Goal: Transaction & Acquisition: Book appointment/travel/reservation

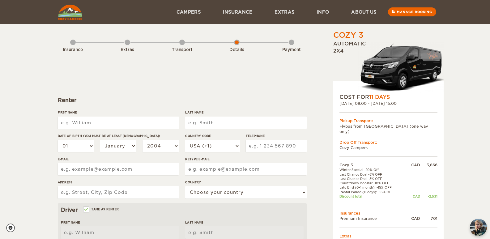
click at [124, 127] on input "First Name" at bounding box center [118, 122] width 121 height 12
type input "[PERSON_NAME]"
type input "Mc Lean"
type input "5147073707"
type input "[PERSON_NAME][EMAIL_ADDRESS][DOMAIN_NAME]"
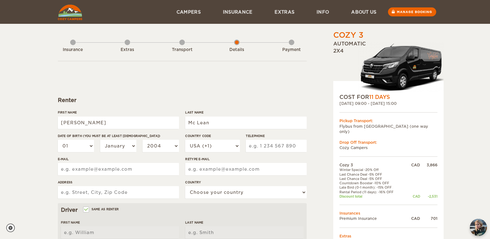
type input "[PERSON_NAME][EMAIL_ADDRESS][DOMAIN_NAME]"
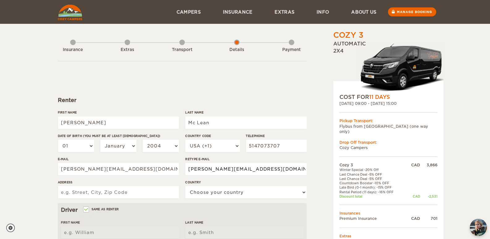
type input "[STREET_ADDRESS][PERSON_NAME]"
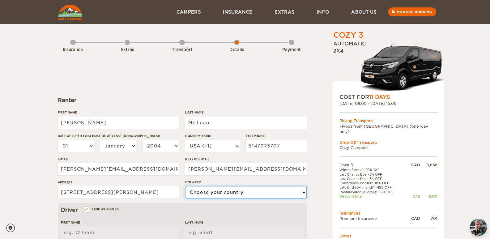
select select "38"
type input "[PERSON_NAME]"
type input "Mc Lean"
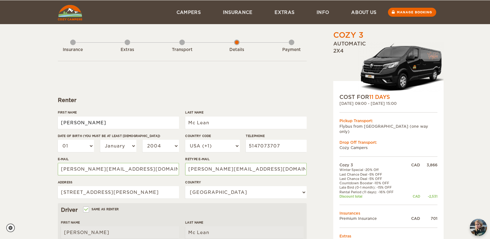
scroll to position [31, 0]
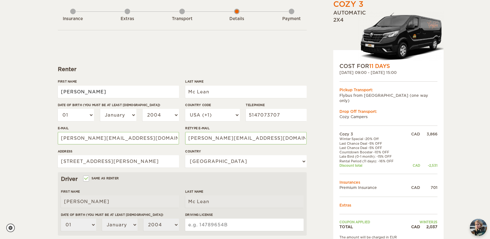
drag, startPoint x: 99, startPoint y: 93, endPoint x: 38, endPoint y: 93, distance: 60.9
click at [38, 93] on div "Cozy 3 Expand Collapse Total 2,037 CAD Automatic 2x4 COST FOR 11 Days [DATE] 09…" at bounding box center [245, 170] width 490 height 402
type input "[PERSON_NAME]"
click at [266, 95] on input "Mc Lean" at bounding box center [245, 92] width 121 height 12
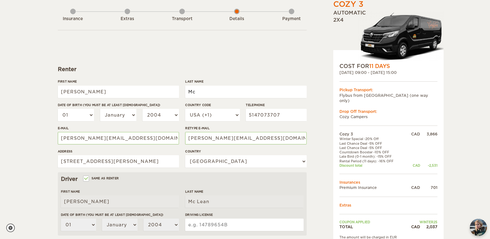
type input "M"
type input "L'Ecuyer"
click at [87, 113] on select "01 02 03 04 05 06 07 08 09 10 11 12 13 14 15 16 17 18 19 20 21 22 23 24 25 26 2…" at bounding box center [76, 115] width 36 height 12
select select "27"
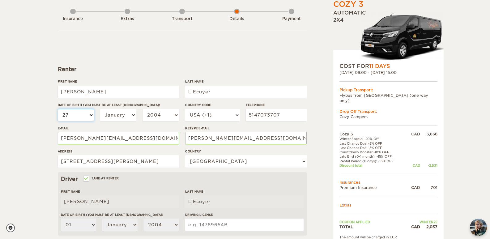
click at [58, 109] on select "01 02 03 04 05 06 07 08 09 10 11 12 13 14 15 16 17 18 19 20 21 22 23 24 25 26 2…" at bounding box center [76, 115] width 36 height 12
select select "27"
click at [129, 117] on select "January February March April May June July August September October November De…" at bounding box center [118, 115] width 36 height 12
select select "08"
click at [100, 109] on select "January February March April May June July August September October November De…" at bounding box center [118, 115] width 36 height 12
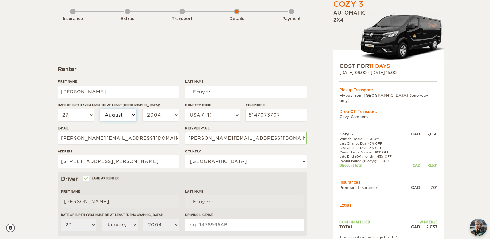
select select "08"
click at [153, 116] on select "2004 2003 2002 2001 2000 1999 1998 1997 1996 1995 1994 1993 1992 1991 1990 1989…" at bounding box center [160, 115] width 36 height 12
select select "1979"
click at [142, 109] on select "2004 2003 2002 2001 2000 1999 1998 1997 1996 1995 1994 1993 1992 1991 1990 1989…" at bounding box center [160, 115] width 36 height 12
select select "1979"
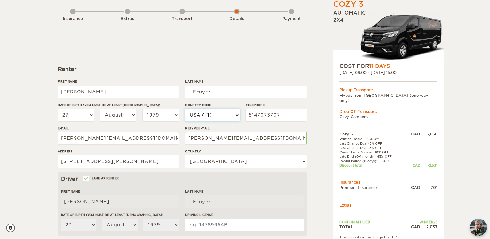
click at [233, 114] on select "USA (+1) [GEOGRAPHIC_DATA] (+44) [GEOGRAPHIC_DATA] (+49) [GEOGRAPHIC_DATA] (+21…" at bounding box center [212, 115] width 54 height 12
click at [185, 109] on select "USA (+1) [GEOGRAPHIC_DATA] (+44) [GEOGRAPHIC_DATA] (+49) [GEOGRAPHIC_DATA] (+21…" at bounding box center [212, 115] width 54 height 12
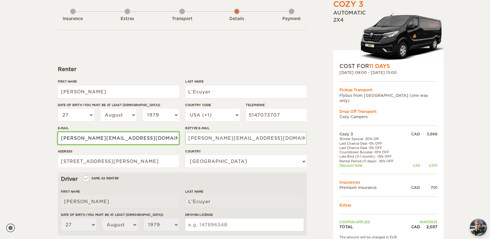
click at [153, 135] on input "[PERSON_NAME][EMAIL_ADDRESS][DOMAIN_NAME]" at bounding box center [118, 138] width 121 height 12
drag, startPoint x: 154, startPoint y: 138, endPoint x: 6, endPoint y: 139, distance: 147.7
click at [6, 139] on div "Cozy 3 Expand Collapse Total 2,037 CAD Automatic 2x4 COST FOR 11 Days [DATE] 09…" at bounding box center [245, 170] width 490 height 402
type input "[EMAIL_ADDRESS][DOMAIN_NAME]"
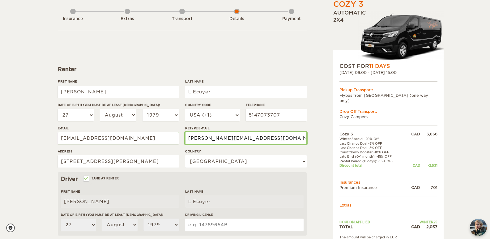
click at [209, 138] on input "[PERSON_NAME][EMAIL_ADDRESS][DOMAIN_NAME]" at bounding box center [245, 138] width 121 height 12
drag, startPoint x: 289, startPoint y: 138, endPoint x: 129, endPoint y: 121, distance: 160.9
click at [129, 121] on div "First Name [PERSON_NAME] Last Name L'[PERSON_NAME] Date of birth (You must be a…" at bounding box center [182, 125] width 249 height 93
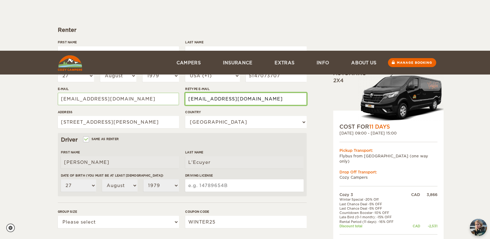
scroll to position [154, 0]
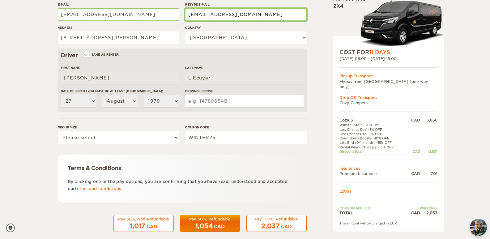
type input "[EMAIL_ADDRESS][DOMAIN_NAME]"
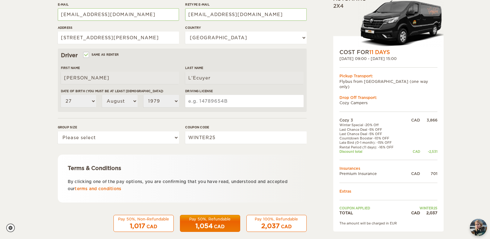
click at [209, 100] on input "Driving License" at bounding box center [244, 101] width 118 height 12
click at [147, 220] on div "Pay 50%, Non-Refundable" at bounding box center [143, 218] width 52 height 5
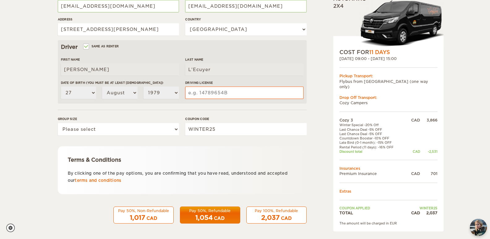
click at [149, 213] on div "1,017 CAD" at bounding box center [143, 217] width 52 height 9
click at [221, 212] on div "Pay 50%, Refundable" at bounding box center [210, 210] width 52 height 5
click at [148, 212] on div "Pay 50%, Non-Refundable" at bounding box center [143, 210] width 52 height 5
click at [283, 214] on div "2,037 CAD" at bounding box center [276, 217] width 52 height 9
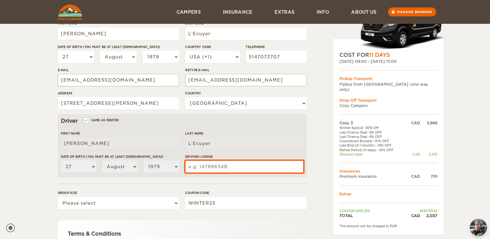
scroll to position [39, 0]
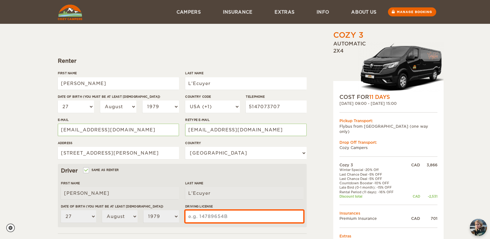
click at [216, 212] on input "Driving License" at bounding box center [244, 216] width 118 height 12
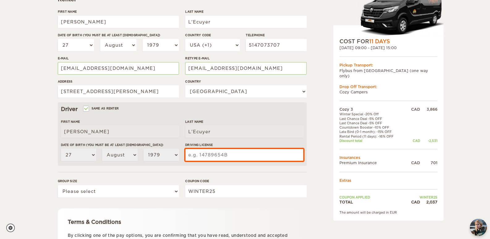
scroll to position [101, 0]
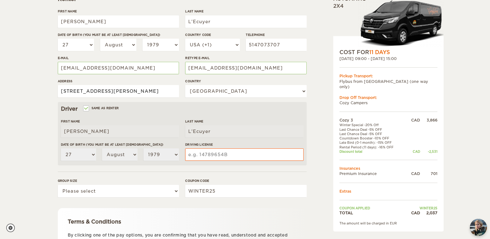
click at [88, 89] on input "[STREET_ADDRESS][PERSON_NAME]" at bounding box center [118, 91] width 121 height 12
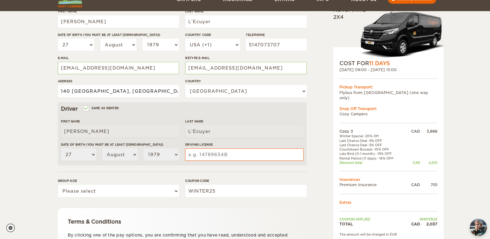
scroll to position [132, 0]
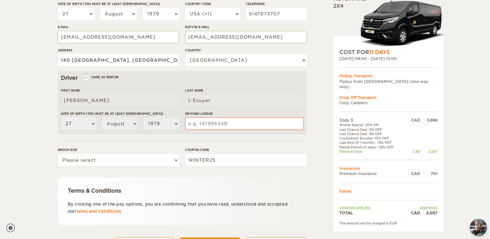
type input "140 [GEOGRAPHIC_DATA], [GEOGRAPHIC_DATA]"
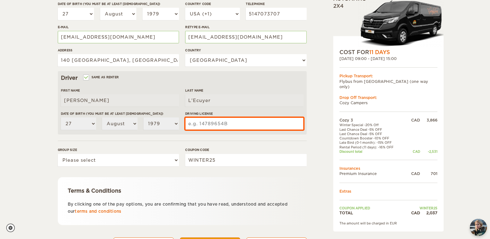
click at [217, 125] on input "Driving License" at bounding box center [244, 123] width 118 height 12
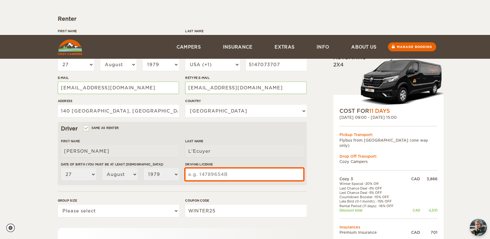
scroll to position [163, 0]
